Goal: Information Seeking & Learning: Understand process/instructions

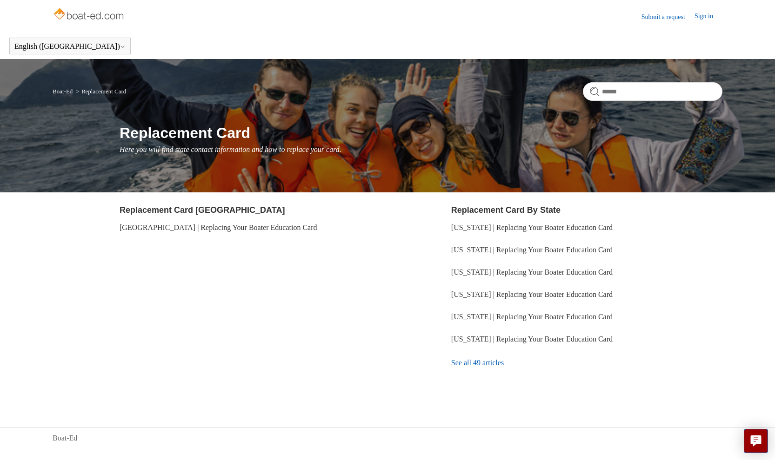
click at [479, 364] on link "See all 49 articles" at bounding box center [586, 363] width 271 height 25
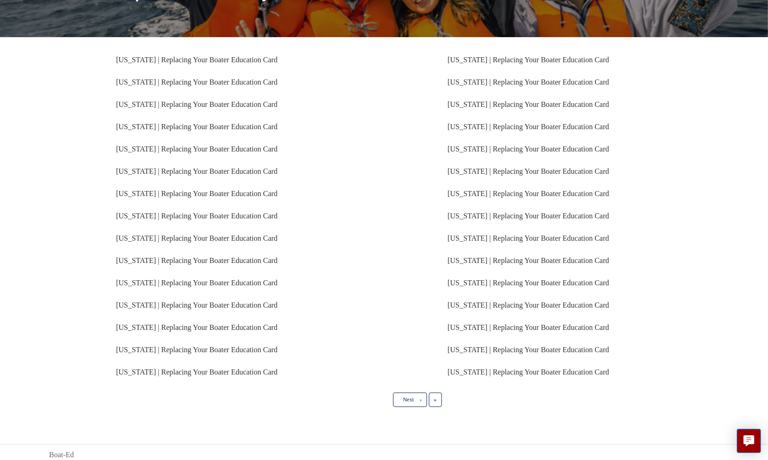
scroll to position [144, 0]
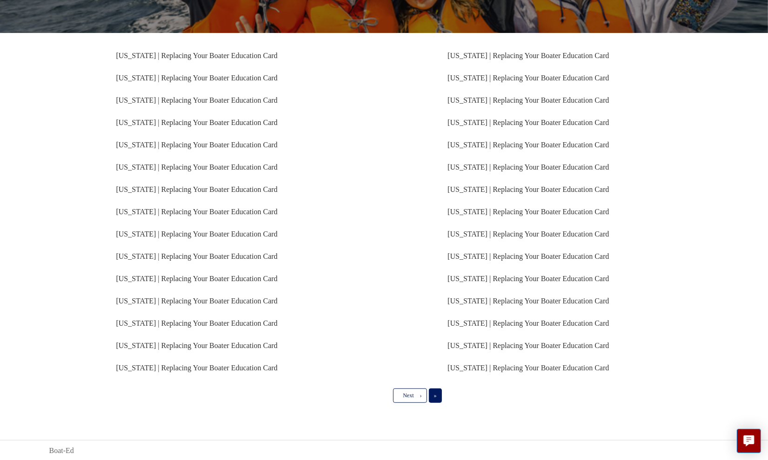
click at [438, 390] on link "Last »" at bounding box center [435, 396] width 13 height 14
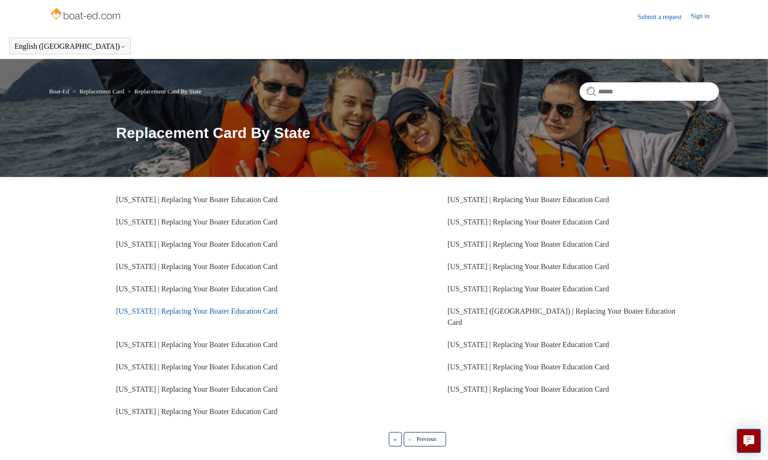
click at [202, 311] on link "[US_STATE] | Replacing Your Boater Education Card" at bounding box center [196, 311] width 161 height 8
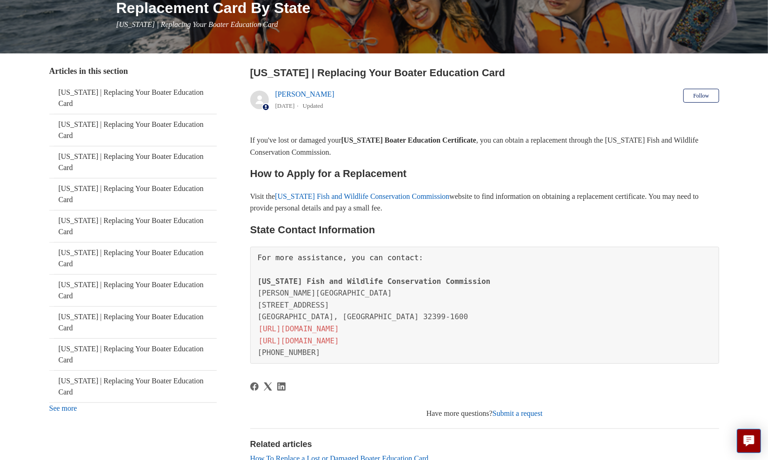
scroll to position [126, 0]
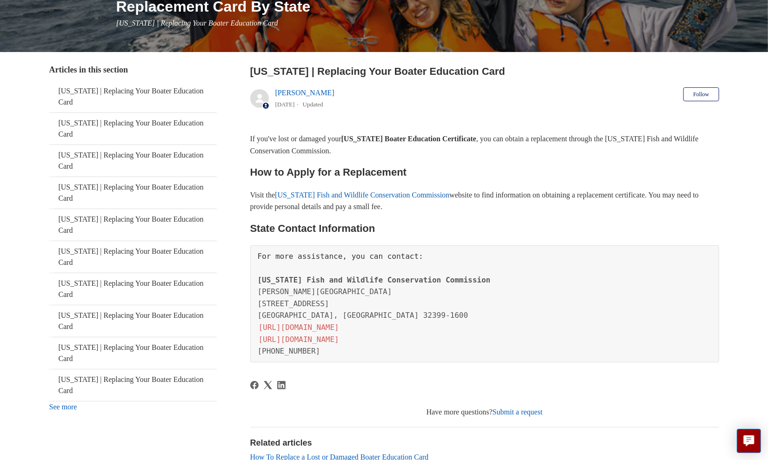
click at [356, 194] on link "Florida Fish and Wildlife Conservation Commission" at bounding box center [362, 195] width 174 height 8
